Goal: Information Seeking & Learning: Find specific fact

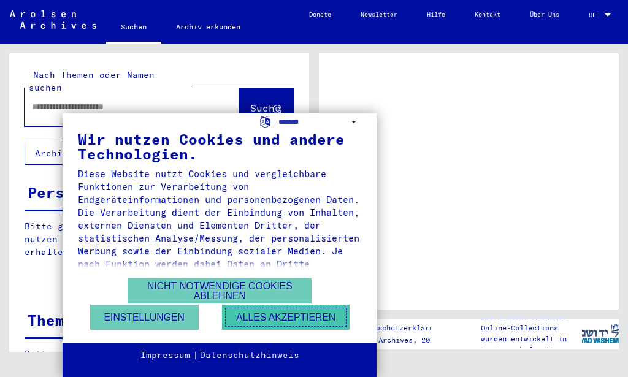
click at [286, 316] on button "Alles akzeptieren" at bounding box center [286, 317] width 128 height 25
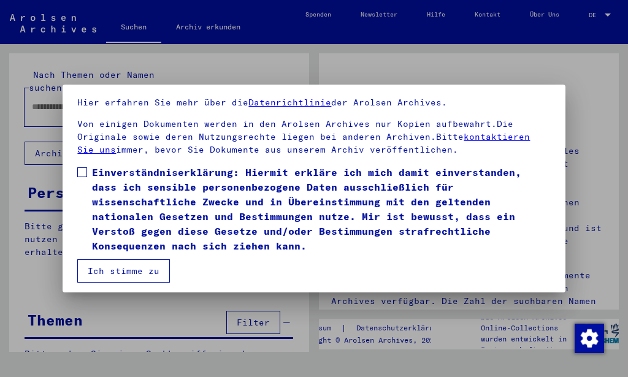
scroll to position [99, 0]
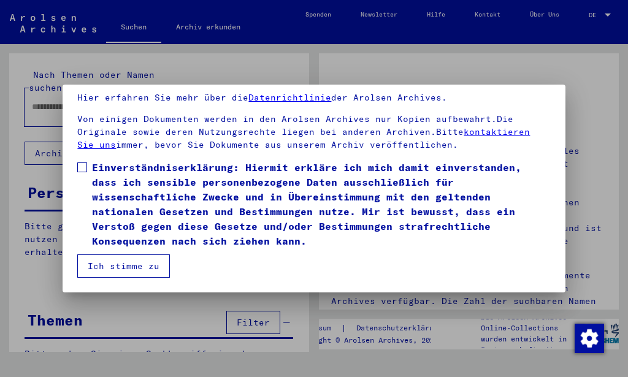
click at [150, 268] on button "Ich stimme zu" at bounding box center [123, 266] width 93 height 23
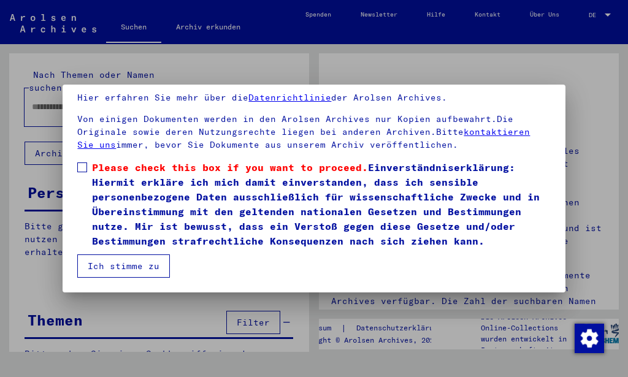
click at [82, 166] on span at bounding box center [82, 168] width 10 height 10
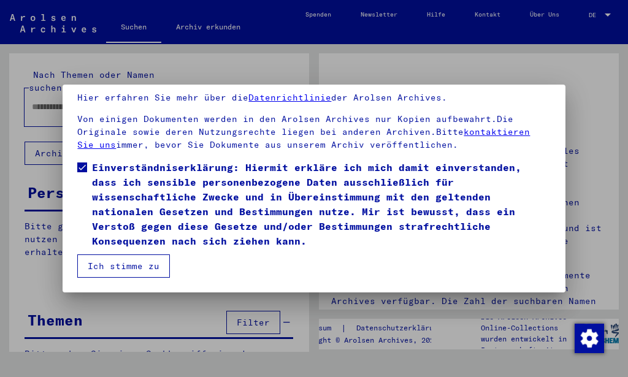
click at [131, 264] on button "Ich stimme zu" at bounding box center [123, 266] width 93 height 23
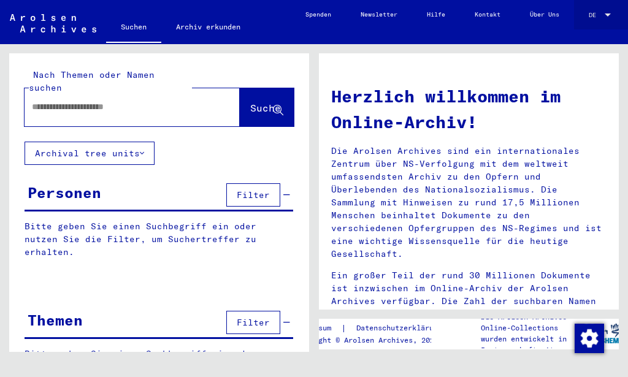
click at [606, 13] on div at bounding box center [608, 15] width 11 height 7
click at [585, 10] on span "English" at bounding box center [590, 15] width 45 height 18
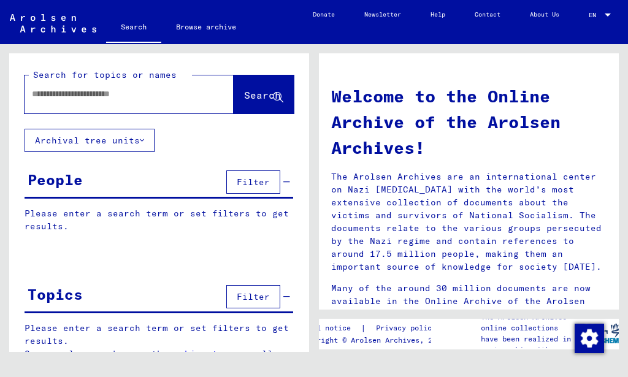
click at [138, 91] on input "text" at bounding box center [114, 94] width 165 height 13
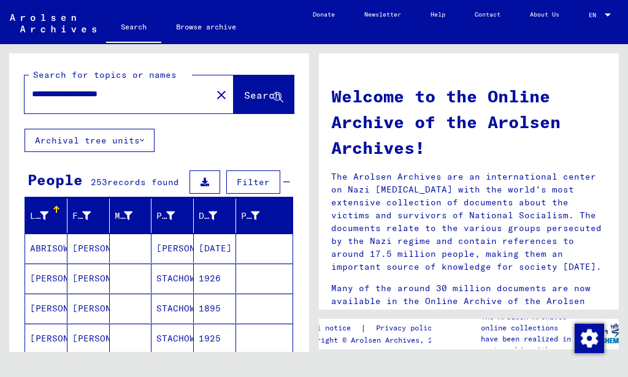
type input "**********"
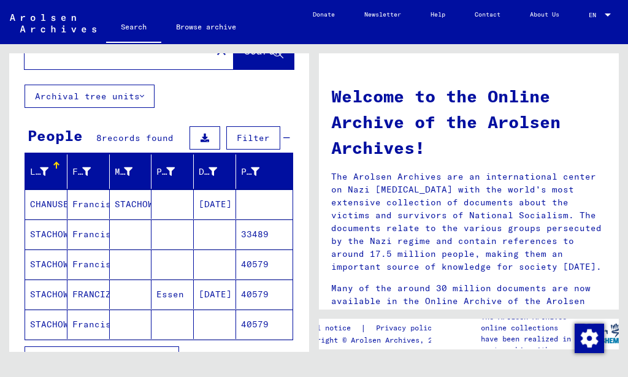
scroll to position [66, 0]
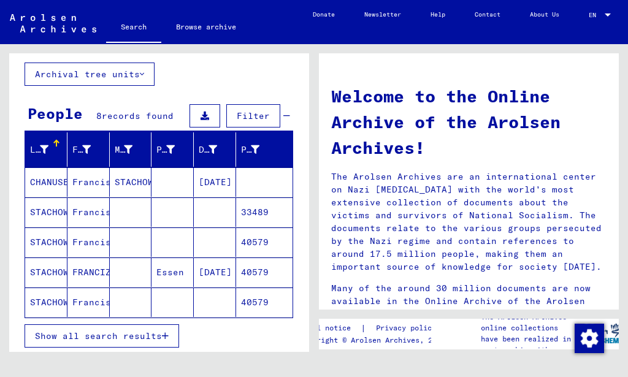
click at [73, 272] on mat-cell "FRANCIZKA" at bounding box center [89, 272] width 42 height 29
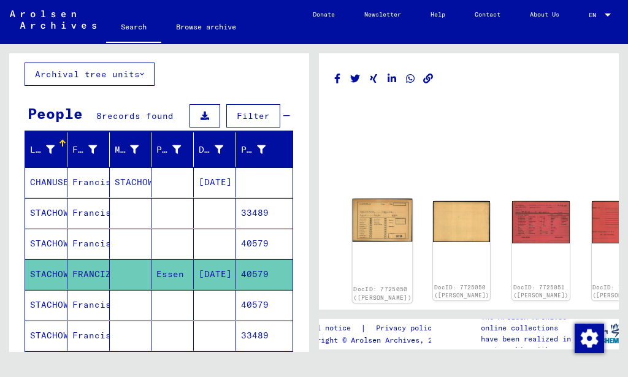
click at [373, 222] on img at bounding box center [383, 220] width 60 height 43
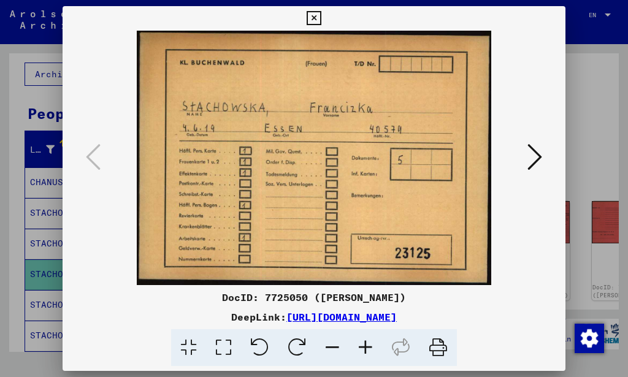
click at [538, 158] on icon at bounding box center [535, 156] width 15 height 29
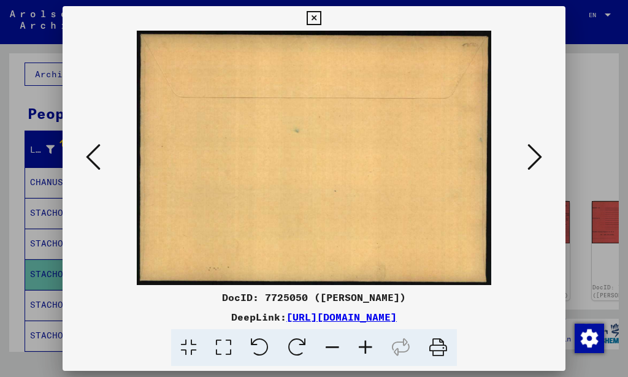
click at [538, 158] on icon at bounding box center [535, 156] width 15 height 29
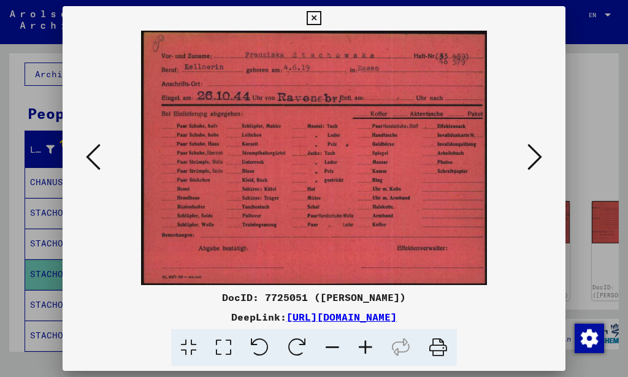
click at [538, 158] on icon at bounding box center [535, 156] width 15 height 29
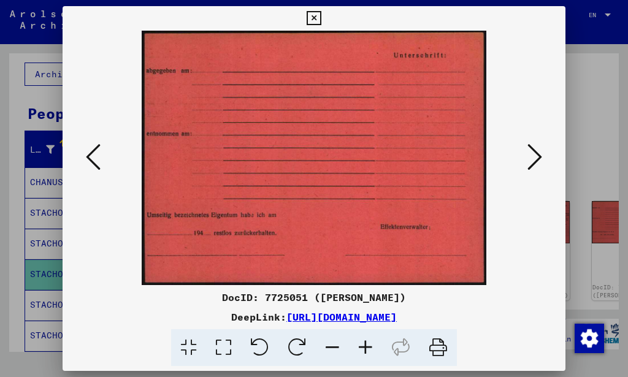
click at [538, 158] on icon at bounding box center [535, 156] width 15 height 29
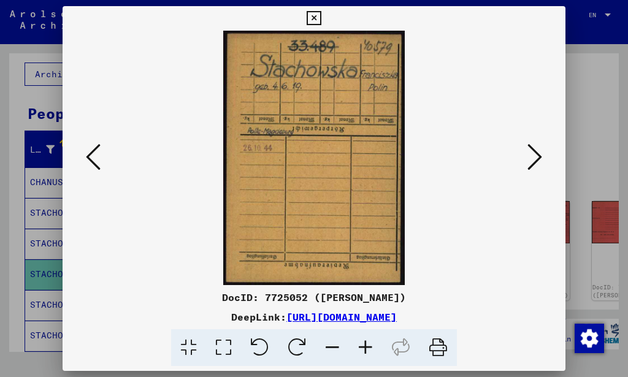
click at [539, 155] on icon at bounding box center [535, 156] width 15 height 29
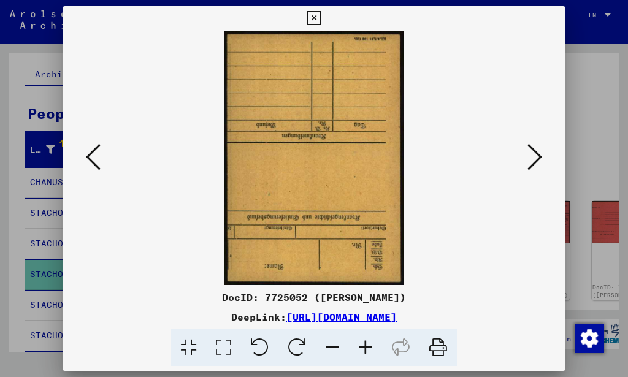
click at [540, 155] on icon at bounding box center [535, 156] width 15 height 29
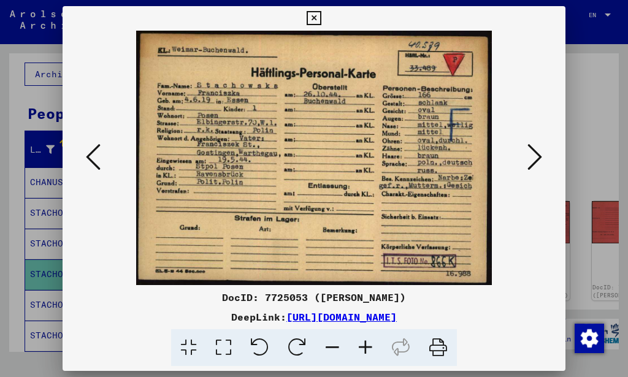
click at [533, 164] on icon at bounding box center [535, 156] width 15 height 29
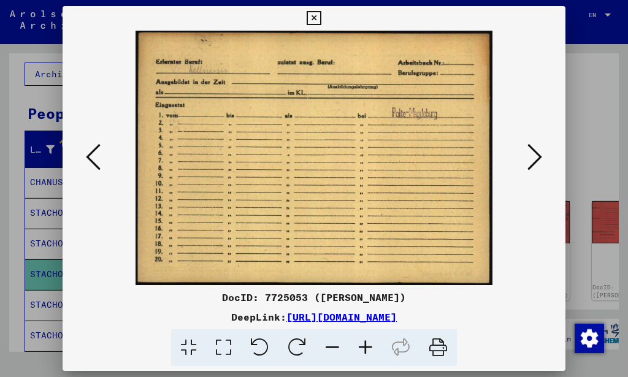
click at [533, 164] on icon at bounding box center [535, 156] width 15 height 29
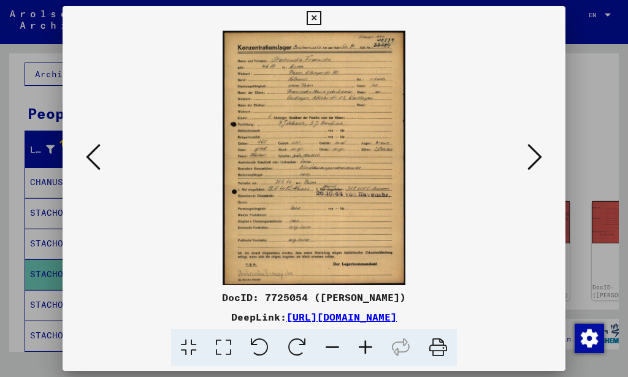
click at [359, 344] on icon at bounding box center [365, 348] width 33 height 37
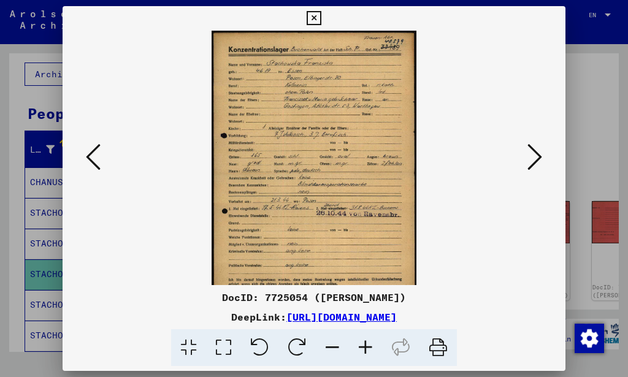
click at [360, 345] on icon at bounding box center [365, 348] width 33 height 37
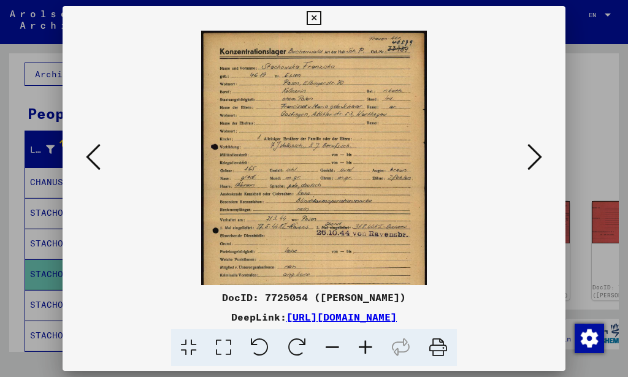
click at [360, 345] on icon at bounding box center [365, 348] width 33 height 37
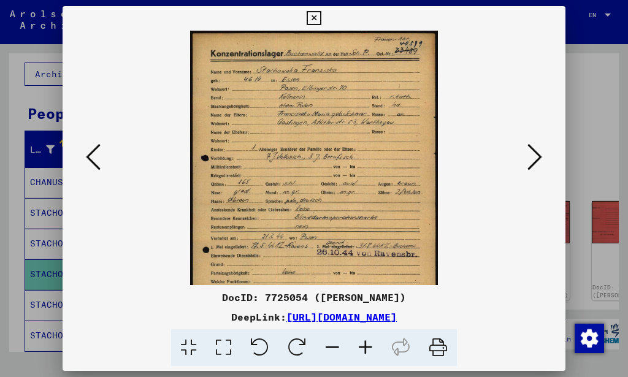
click at [360, 345] on icon at bounding box center [365, 348] width 33 height 37
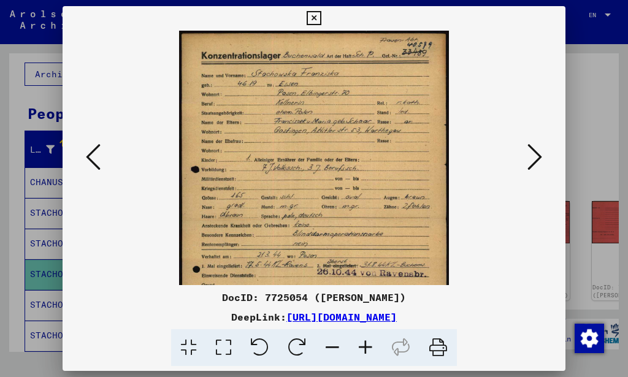
click at [360, 345] on icon at bounding box center [365, 348] width 33 height 37
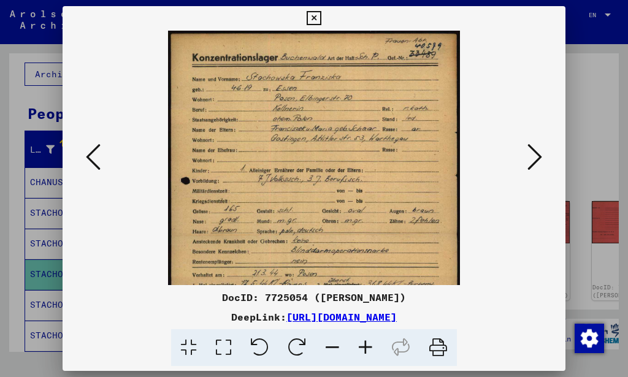
click at [360, 345] on icon at bounding box center [365, 348] width 33 height 37
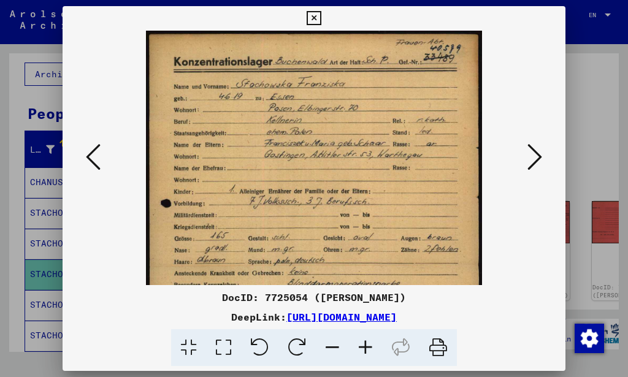
click at [360, 345] on icon at bounding box center [365, 348] width 33 height 37
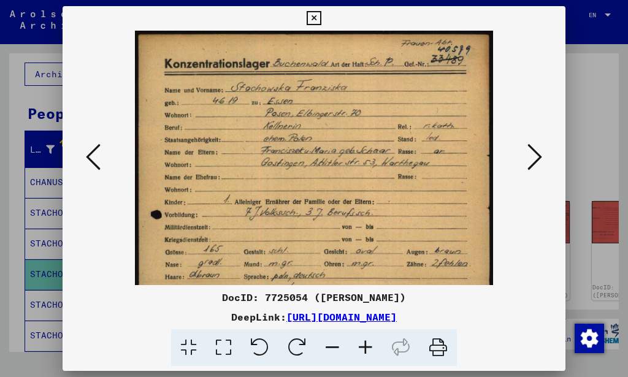
click at [360, 345] on icon at bounding box center [365, 348] width 33 height 37
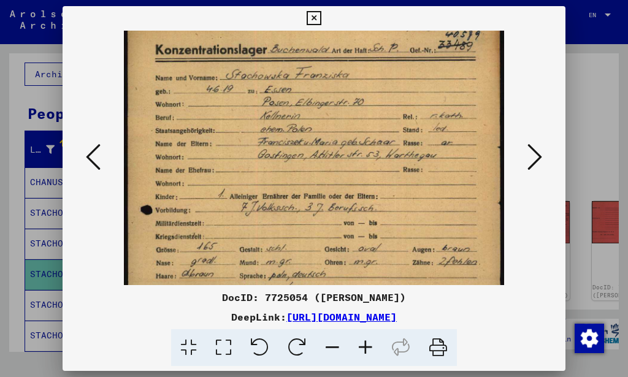
scroll to position [41, 0]
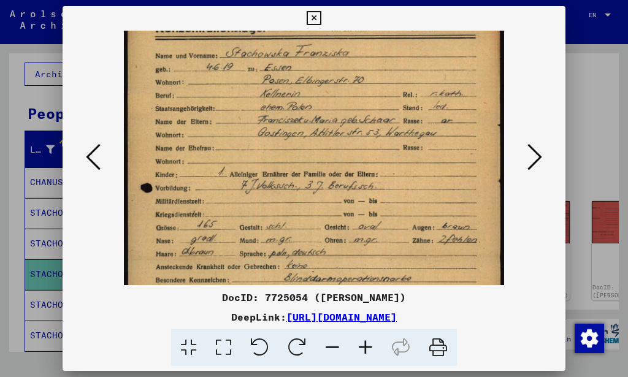
drag, startPoint x: 299, startPoint y: 196, endPoint x: 300, endPoint y: 152, distance: 44.2
click at [300, 155] on img at bounding box center [314, 258] width 380 height 531
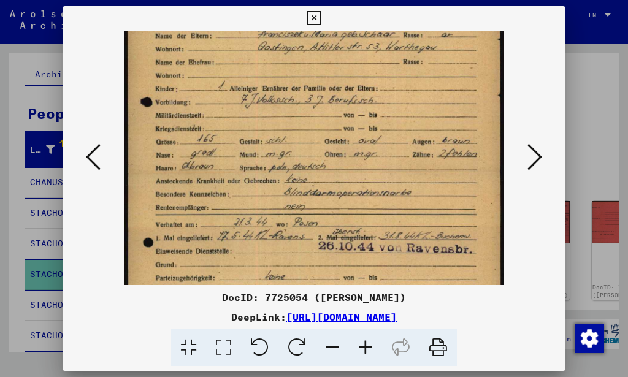
drag, startPoint x: 310, startPoint y: 247, endPoint x: 319, endPoint y: 137, distance: 109.6
click at [319, 143] on img at bounding box center [314, 172] width 380 height 531
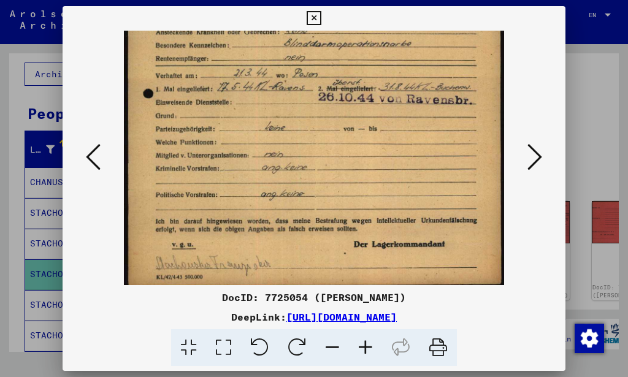
drag, startPoint x: 406, startPoint y: 65, endPoint x: 409, endPoint y: 53, distance: 12.7
click at [409, 53] on img at bounding box center [314, 23] width 380 height 531
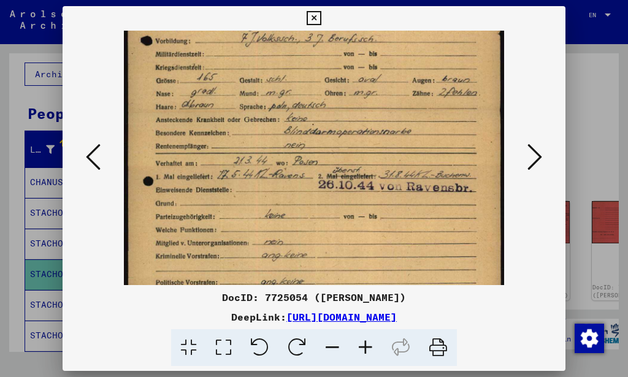
drag, startPoint x: 385, startPoint y: 104, endPoint x: 377, endPoint y: 199, distance: 96.0
click at [378, 198] on img at bounding box center [314, 111] width 380 height 531
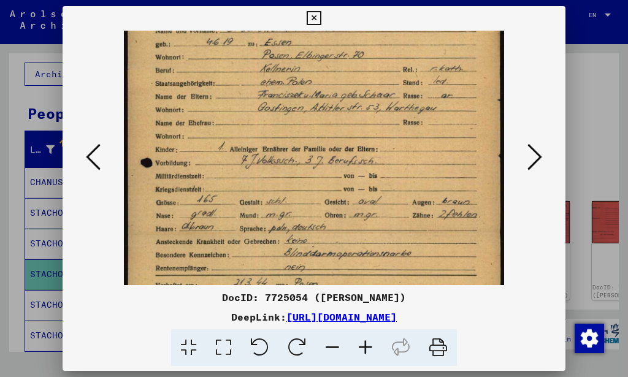
drag, startPoint x: 368, startPoint y: 112, endPoint x: 368, endPoint y: 228, distance: 116.0
click at [368, 228] on img at bounding box center [314, 232] width 380 height 531
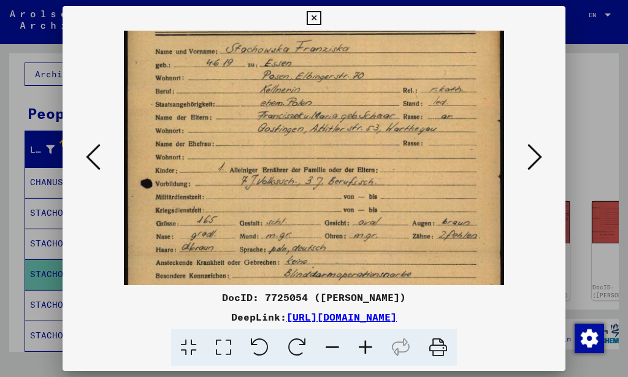
scroll to position [0, 0]
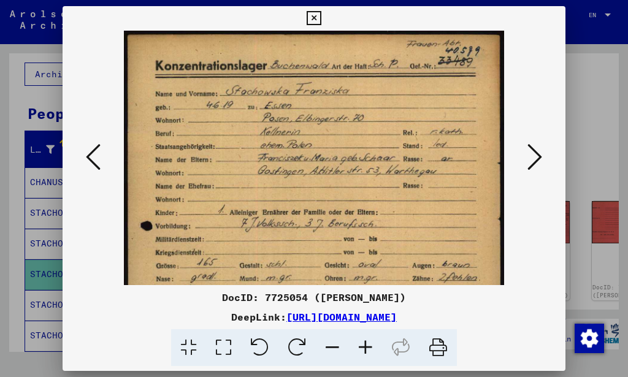
drag, startPoint x: 365, startPoint y: 131, endPoint x: 368, endPoint y: 204, distance: 72.5
click at [368, 204] on img at bounding box center [314, 296] width 380 height 531
click at [321, 18] on icon at bounding box center [314, 18] width 14 height 15
